Goal: Task Accomplishment & Management: Manage account settings

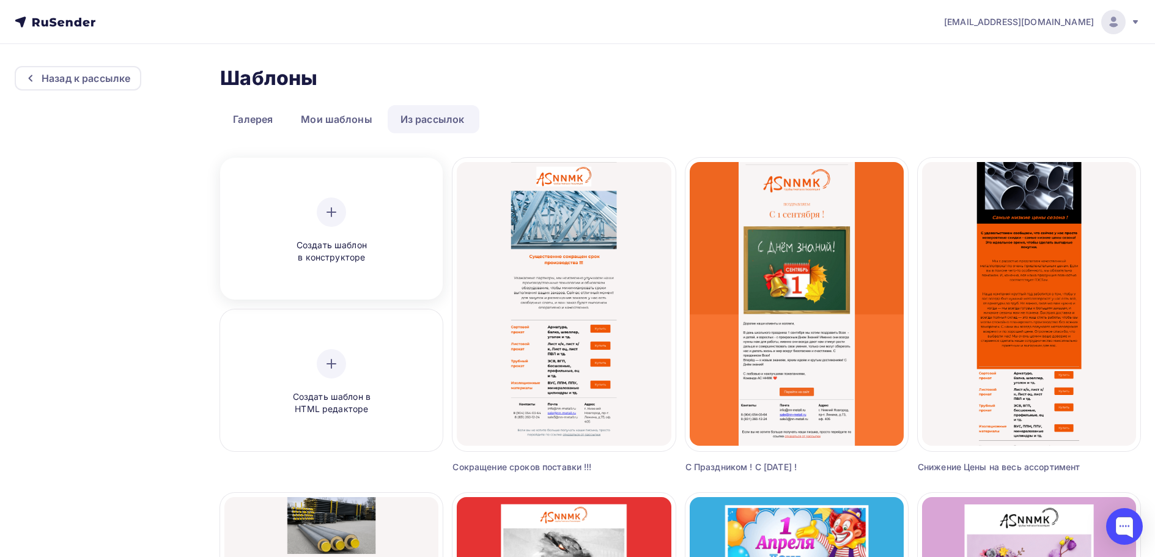
scroll to position [61, 0]
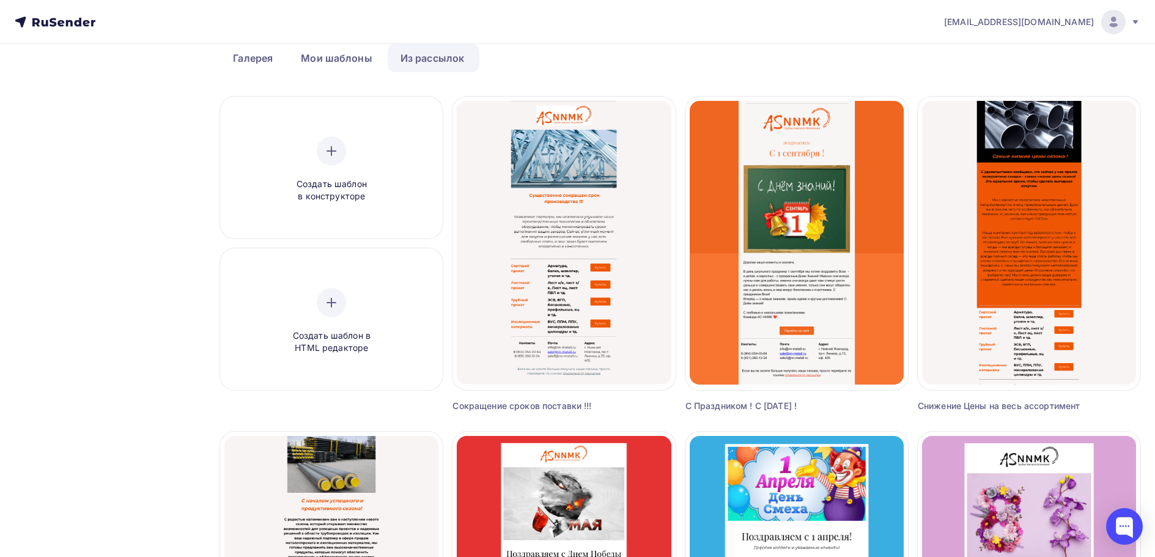
click at [65, 23] on icon at bounding box center [55, 22] width 81 height 15
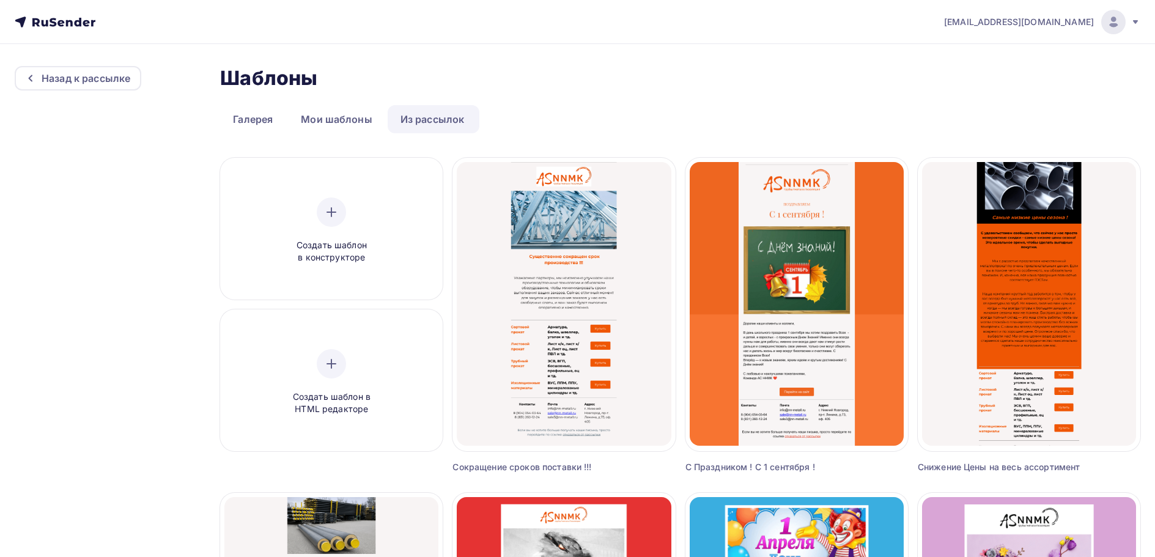
click at [63, 25] on icon at bounding box center [60, 23] width 7 height 7
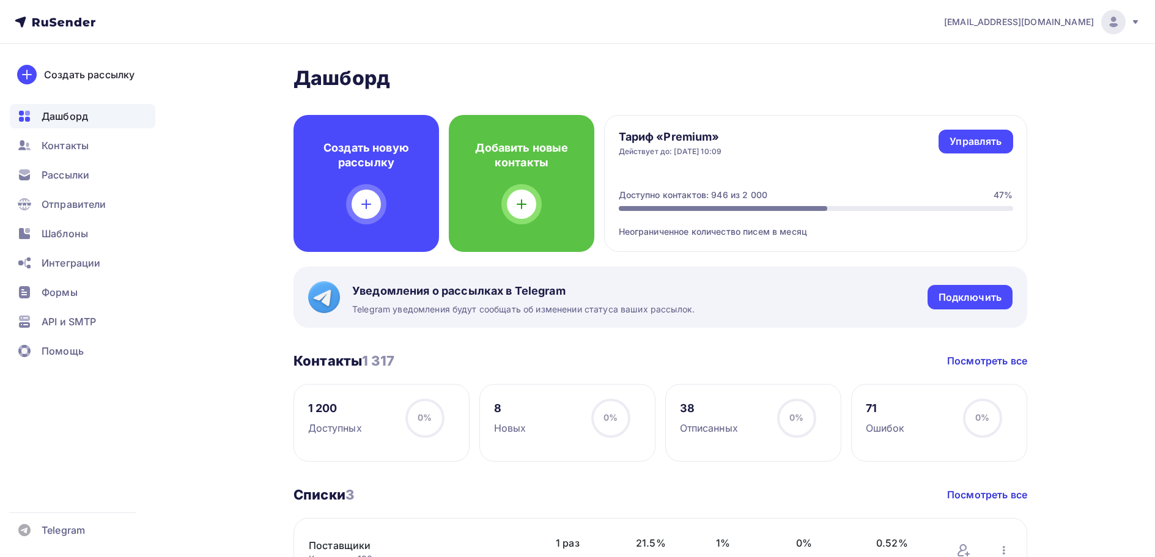
click at [71, 144] on span "Контакты" at bounding box center [65, 145] width 47 height 15
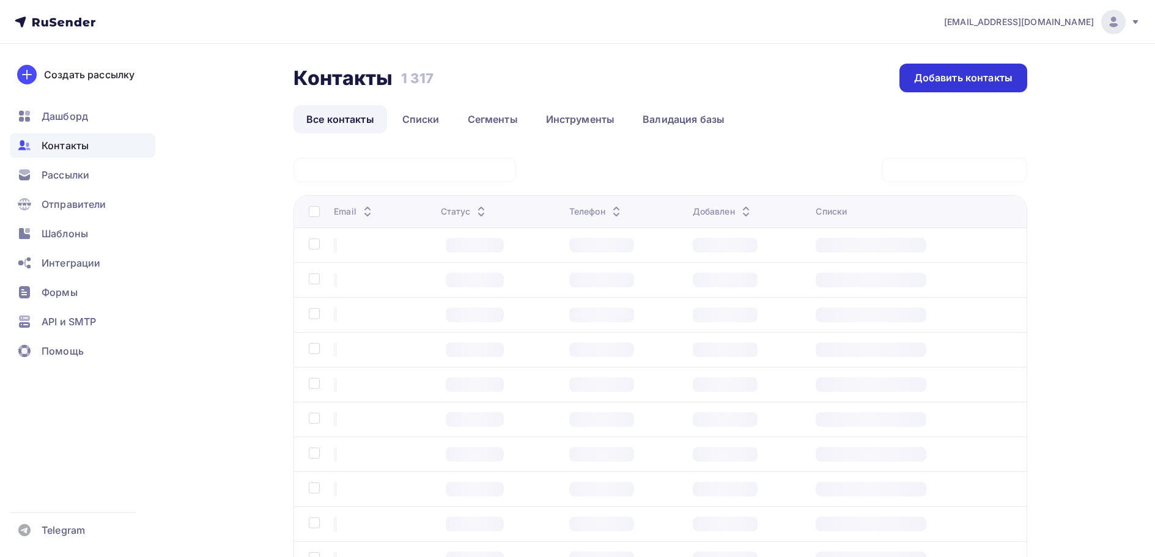
click at [958, 81] on div "Добавить контакты" at bounding box center [963, 78] width 98 height 14
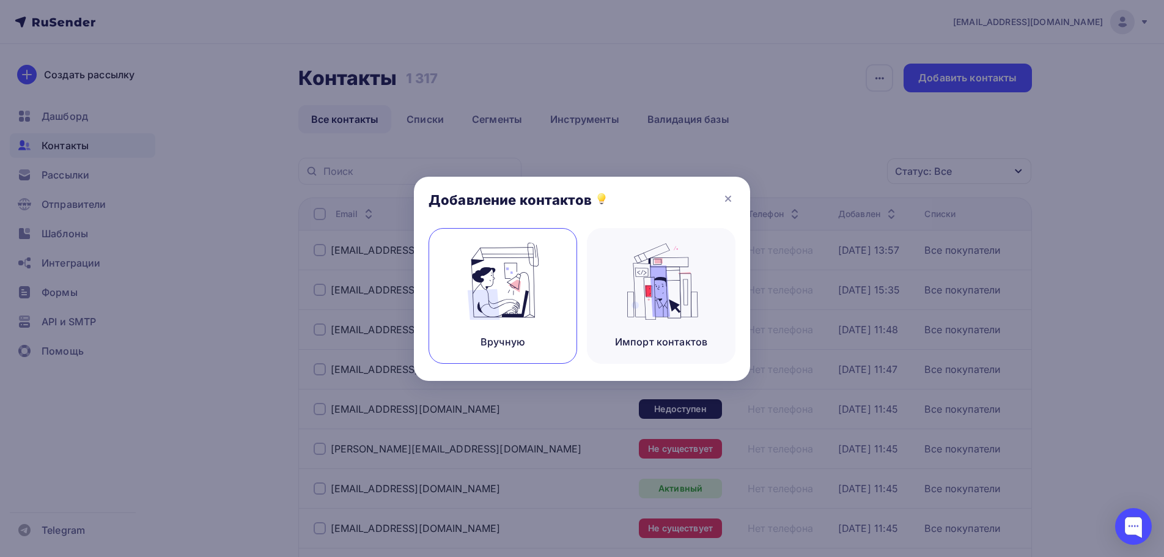
click at [539, 286] on img at bounding box center [503, 281] width 82 height 77
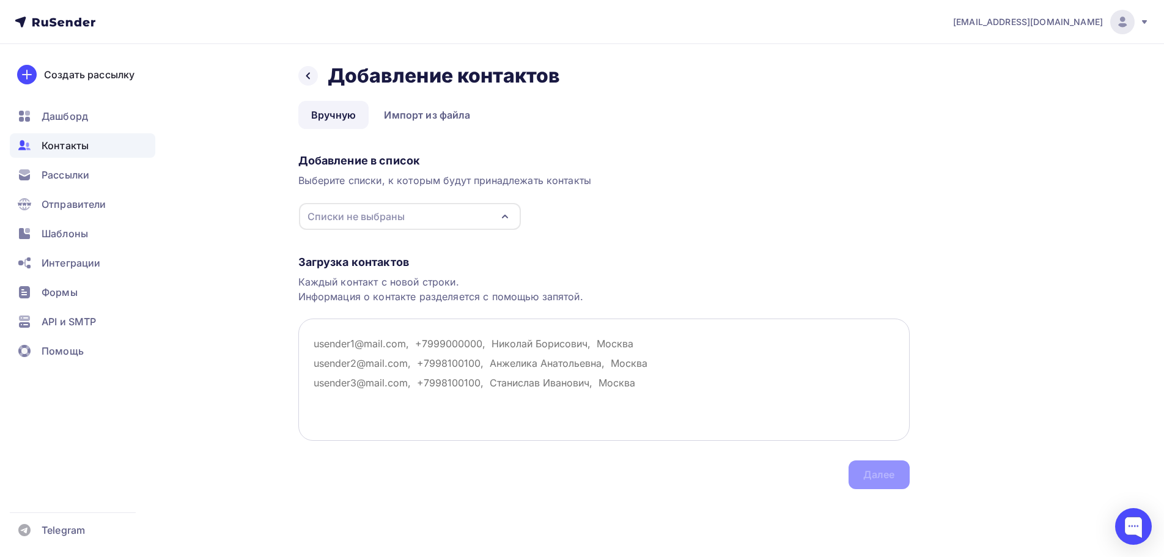
click at [385, 351] on textarea at bounding box center [603, 380] width 611 height 122
type textarea ","
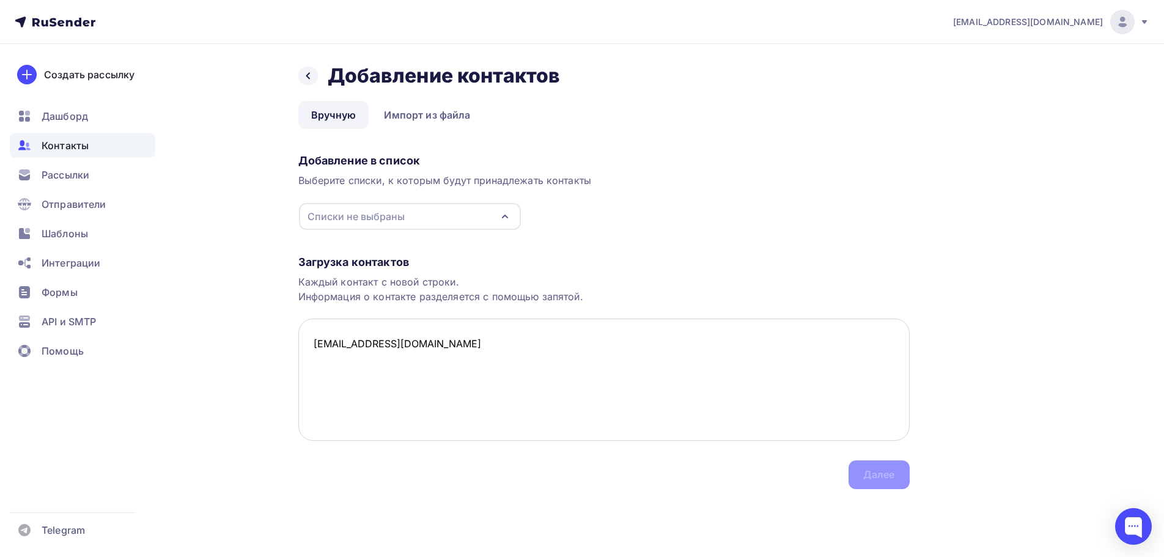
click at [356, 374] on textarea "[EMAIL_ADDRESS][DOMAIN_NAME]" at bounding box center [603, 380] width 611 height 122
click at [328, 343] on textarea "[EMAIL_ADDRESS][DOMAIN_NAME]" at bounding box center [603, 380] width 611 height 122
click at [337, 344] on textarea "[EMAIL_ADDRESS][DOMAIN_NAME]" at bounding box center [603, 380] width 611 height 122
click at [349, 347] on textarea "[EMAIL_ADDRESS][DOMAIN_NAME]" at bounding box center [603, 380] width 611 height 122
click at [356, 345] on textarea "[EMAIL_ADDRESS][DOMAIN_NAME]" at bounding box center [603, 380] width 611 height 122
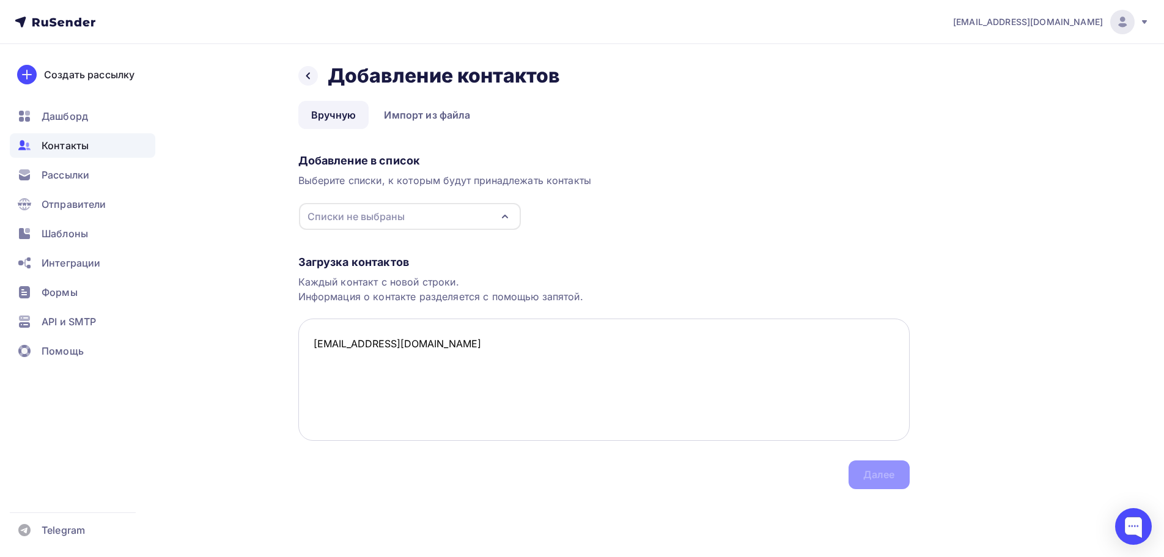
click at [359, 345] on textarea "[EMAIL_ADDRESS][DOMAIN_NAME]" at bounding box center [603, 380] width 611 height 122
click at [411, 345] on textarea "[EMAIL_ADDRESS][DOMAIN_NAME]" at bounding box center [603, 380] width 611 height 122
drag, startPoint x: 627, startPoint y: 404, endPoint x: 616, endPoint y: 375, distance: 31.3
click at [625, 403] on textarea "[EMAIL_ADDRESS][DOMAIN_NAME]" at bounding box center [603, 380] width 611 height 122
drag, startPoint x: 612, startPoint y: 368, endPoint x: 747, endPoint y: 423, distance: 145.9
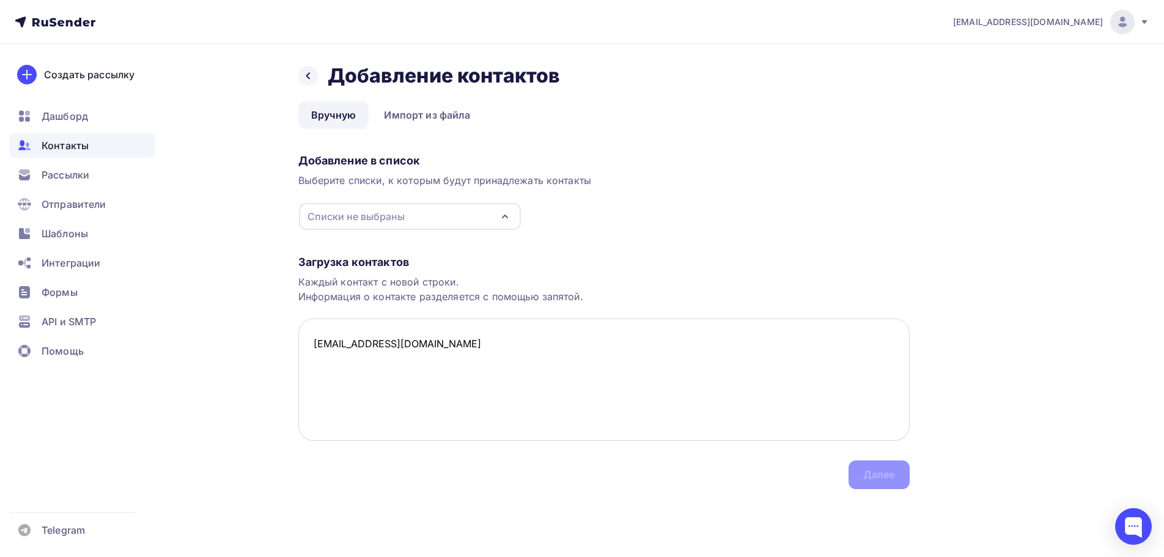
click at [617, 369] on textarea "[EMAIL_ADDRESS][DOMAIN_NAME]" at bounding box center [603, 380] width 611 height 122
type textarea "[EMAIL_ADDRESS][DOMAIN_NAME]"
click at [885, 477] on div "Загрузка контактов Каждый контакт с новой строки. Информация о контакте разделя…" at bounding box center [603, 360] width 611 height 259
click at [423, 220] on div "Списки не выбраны" at bounding box center [410, 216] width 222 height 27
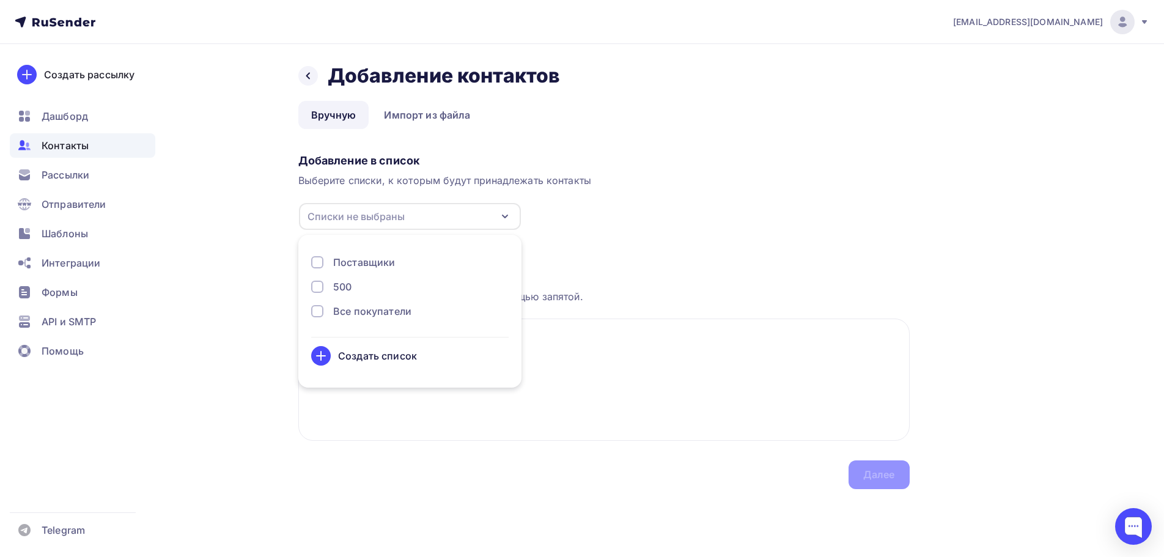
click at [358, 310] on div "Все покупатели" at bounding box center [372, 311] width 78 height 15
click at [868, 476] on div "Далее" at bounding box center [879, 475] width 32 height 14
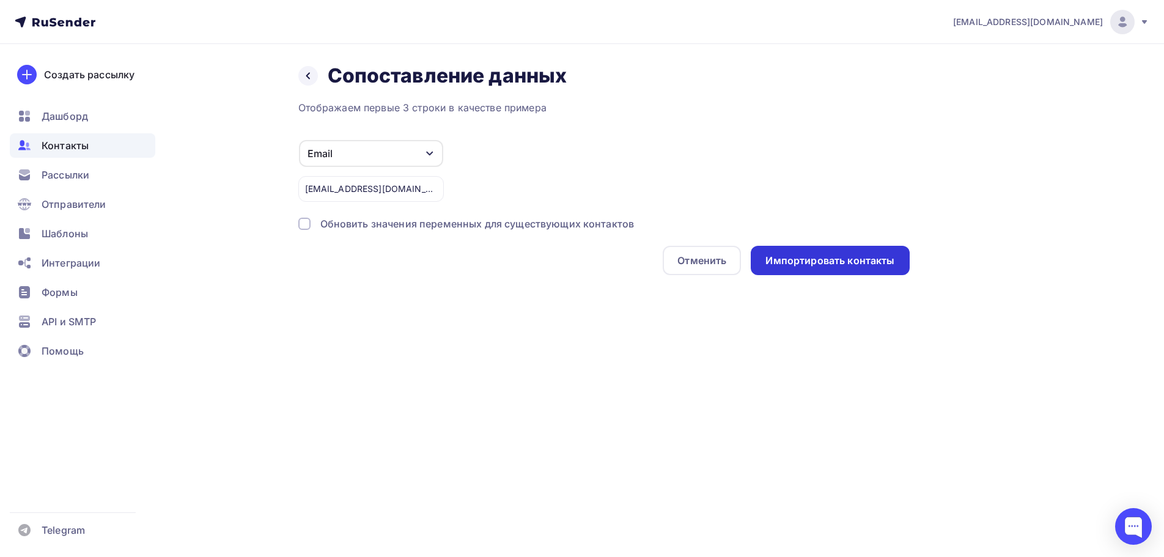
click at [836, 258] on div "Импортировать контакты" at bounding box center [830, 261] width 129 height 14
